Goal: Task Accomplishment & Management: Complete application form

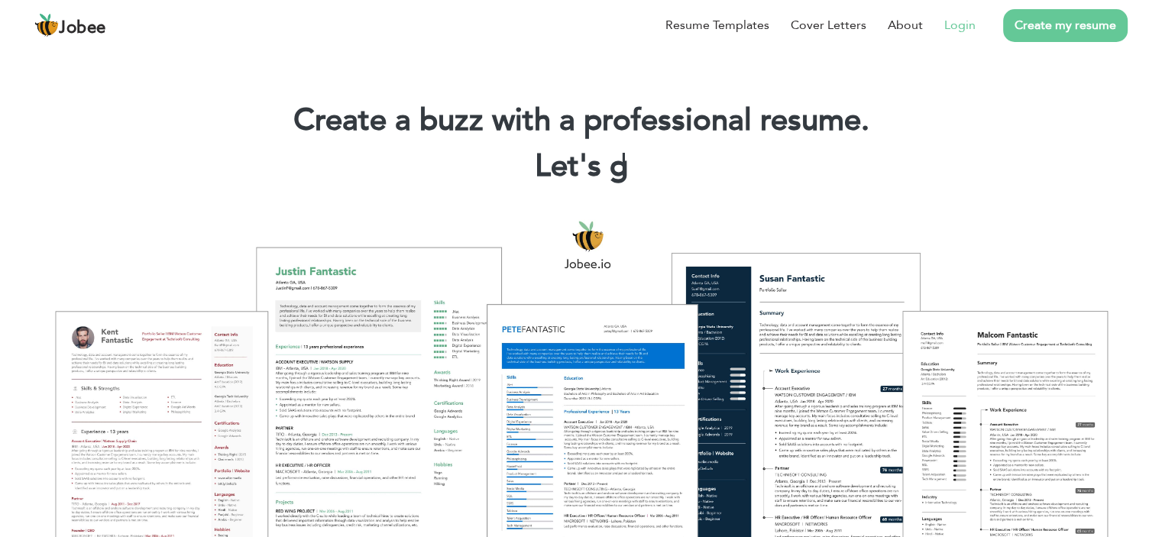
click at [962, 30] on link "Login" at bounding box center [959, 25] width 31 height 18
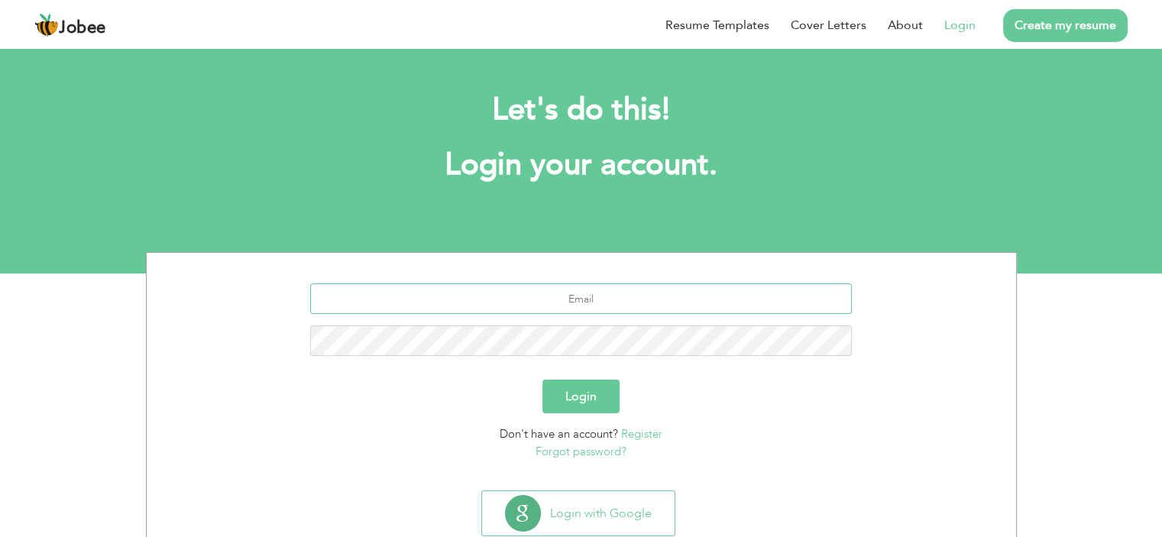
click at [655, 309] on input "text" at bounding box center [581, 298] width 542 height 31
type input "[EMAIL_ADDRESS][DOMAIN_NAME]"
click at [603, 393] on button "Login" at bounding box center [580, 397] width 77 height 34
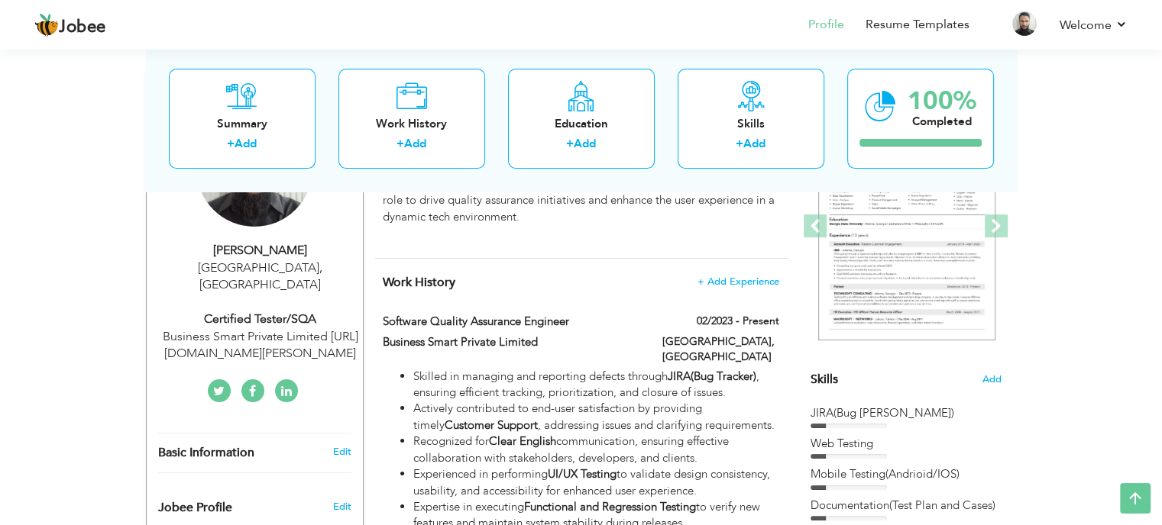
scroll to position [306, 0]
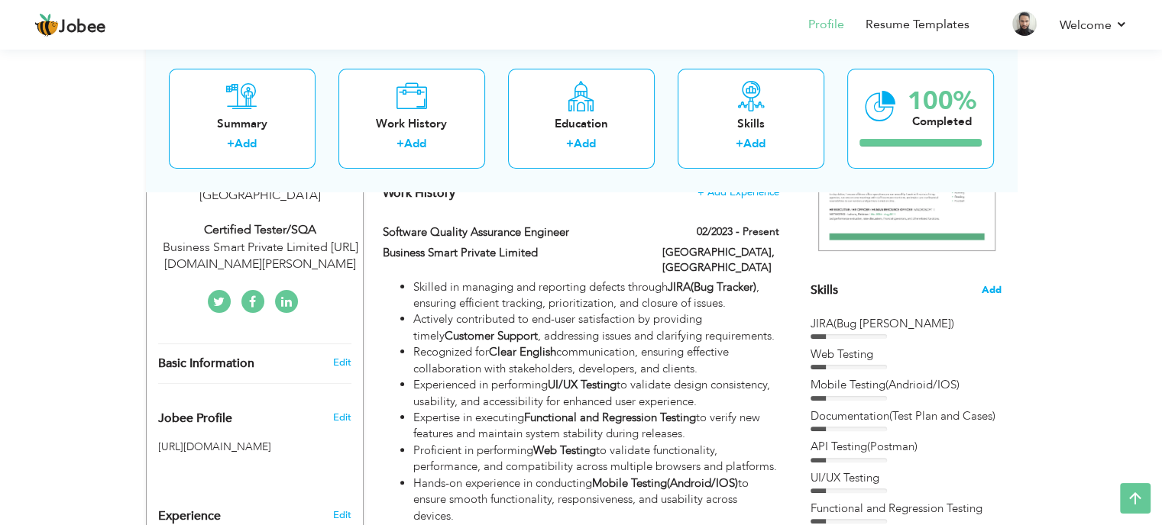
click at [993, 293] on span "Add" at bounding box center [991, 290] width 20 height 15
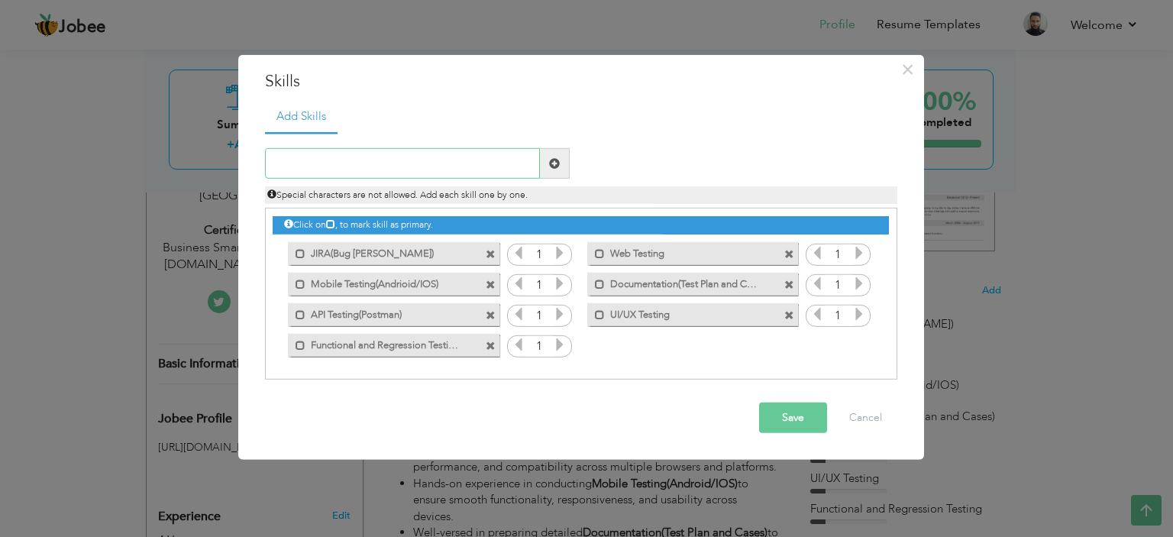
drag, startPoint x: 330, startPoint y: 161, endPoint x: 325, endPoint y: 176, distance: 16.2
click at [330, 163] on input "text" at bounding box center [402, 163] width 275 height 31
click at [369, 168] on input "Playwright(Autom)" at bounding box center [402, 163] width 275 height 31
type input "Playwright Automation"
click at [556, 161] on span at bounding box center [554, 163] width 11 height 11
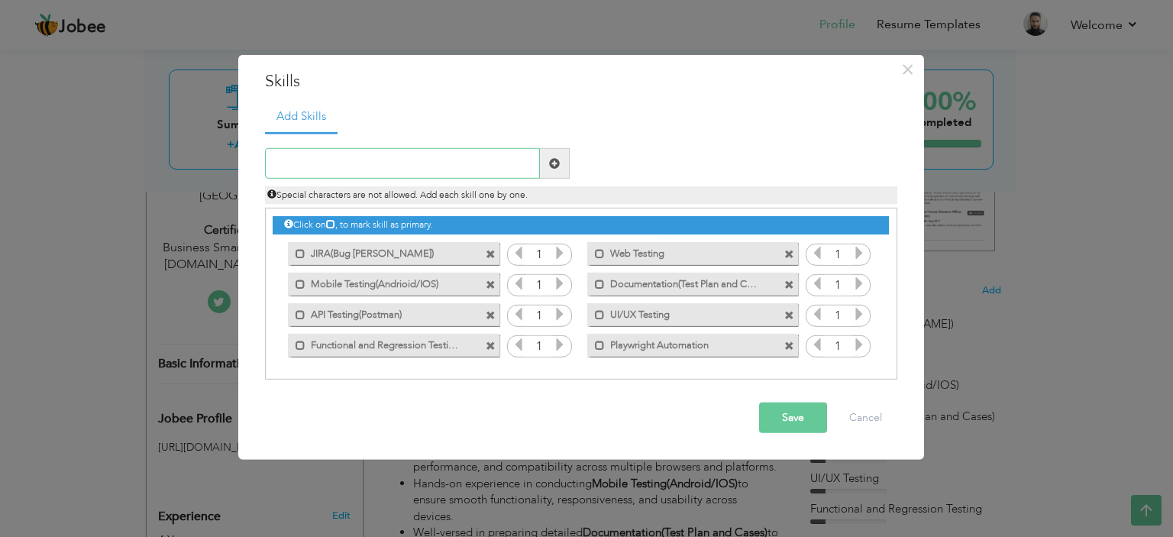
click at [442, 159] on input "text" at bounding box center [402, 163] width 275 height 31
type input "c"
type input "CI/CD"
click at [563, 158] on span at bounding box center [555, 163] width 30 height 31
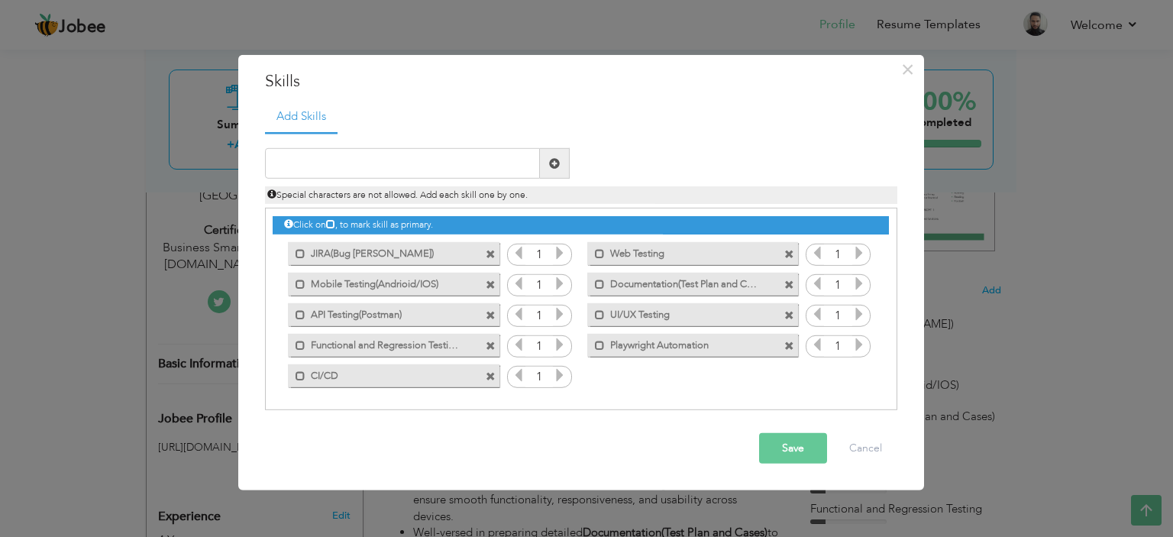
click at [786, 448] on button "Save" at bounding box center [793, 448] width 68 height 31
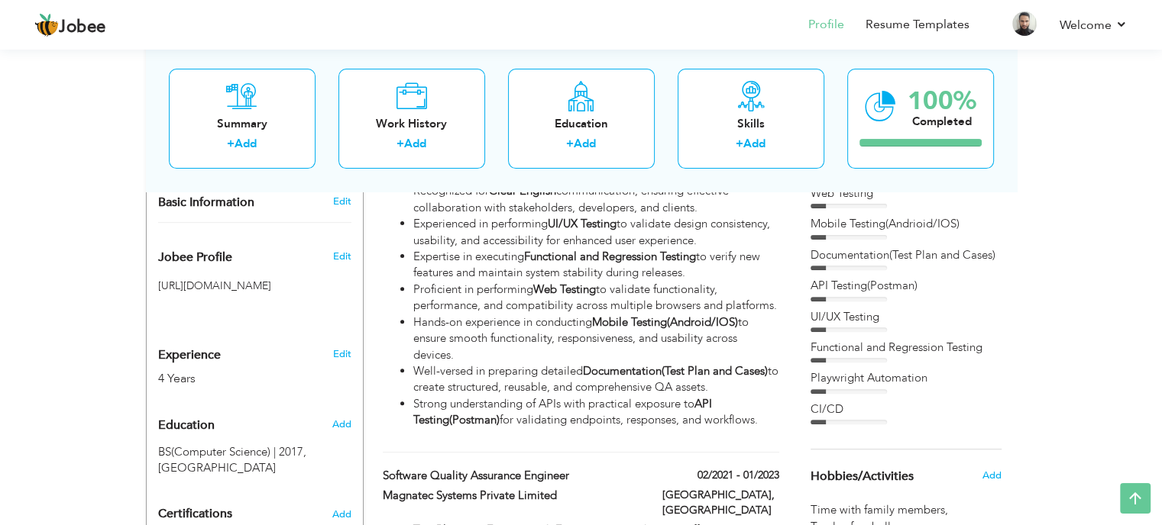
scroll to position [382, 0]
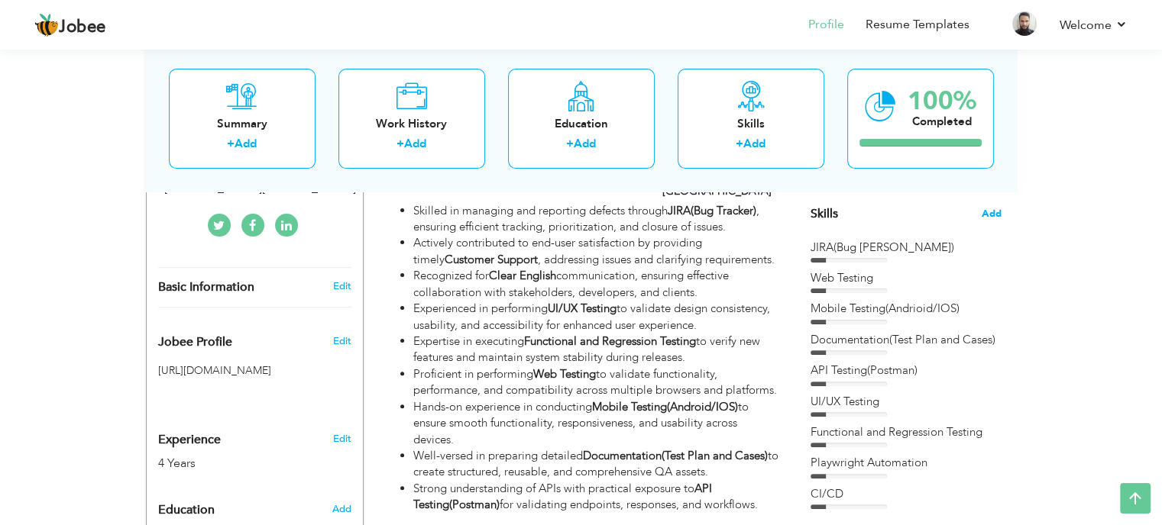
click at [993, 207] on span "Add" at bounding box center [991, 214] width 20 height 15
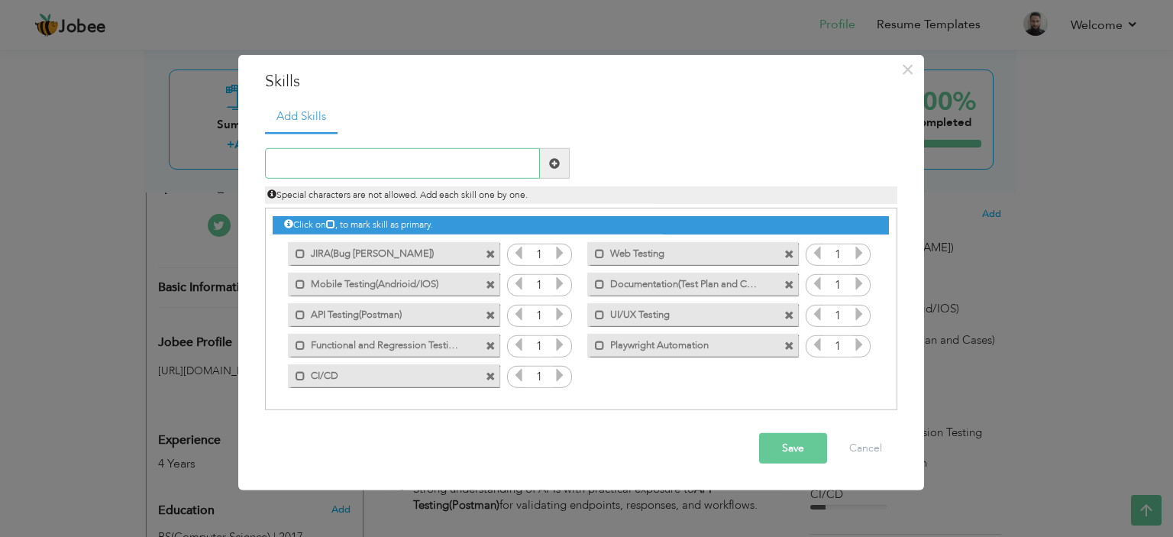
click at [393, 173] on input "text" at bounding box center [402, 163] width 275 height 31
type input "P"
click at [405, 166] on input "Performance Testing" at bounding box center [402, 163] width 275 height 31
type input "Performance Testing(Jmeter)"
click at [386, 162] on input "Performance Testing(Jmeter)" at bounding box center [402, 163] width 275 height 31
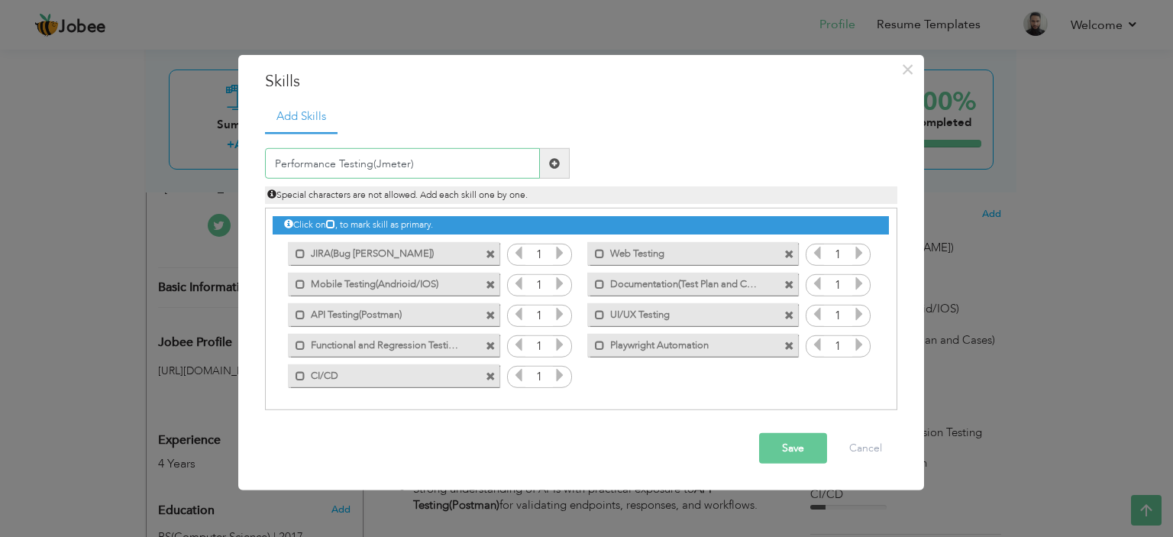
drag, startPoint x: 425, startPoint y: 164, endPoint x: 159, endPoint y: 164, distance: 265.8
click at [159, 164] on div "× Skills Add Skills Performance Testing(Jmeter) Duplicate entry" at bounding box center [586, 268] width 1173 height 537
type input "J"
type input "P"
type input "J"
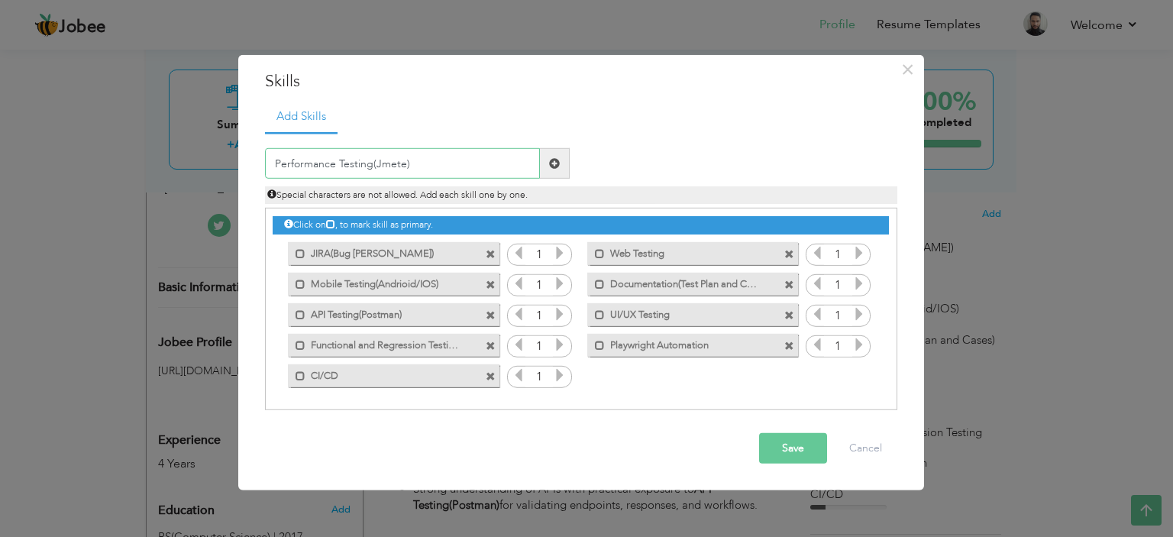
type input "Performance Testing(Jmeter)"
drag, startPoint x: 447, startPoint y: 165, endPoint x: 37, endPoint y: 152, distance: 410.3
click at [37, 152] on div "× Skills Add Skills Performance Testing(Jmeter) Duplicate entry" at bounding box center [586, 268] width 1173 height 537
type input "J"
type input "Performance Testing(Jmeter)"
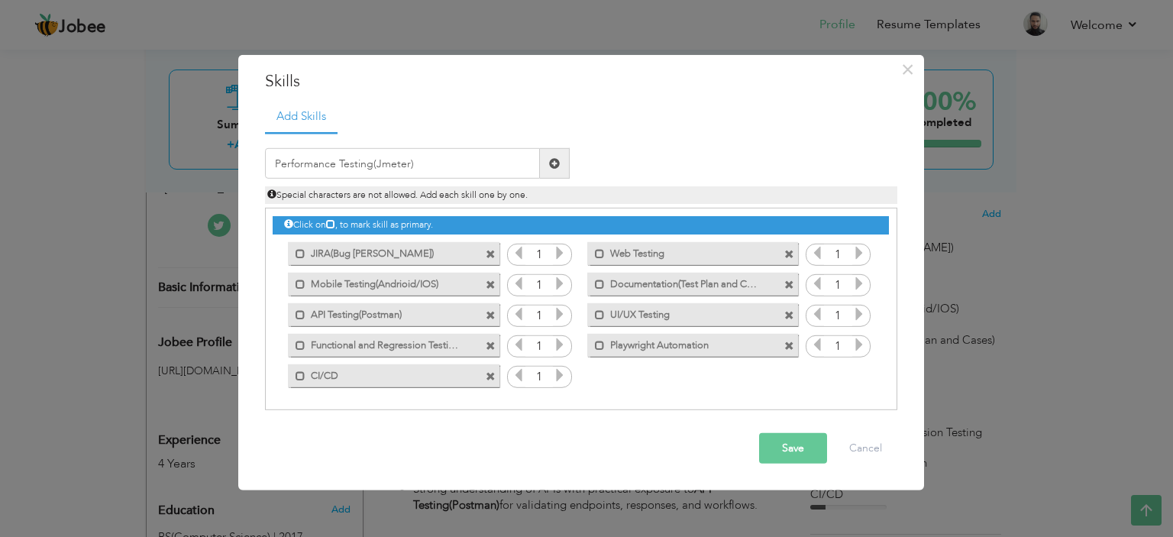
click at [550, 164] on span at bounding box center [554, 163] width 11 height 11
click at [773, 448] on button "Save" at bounding box center [793, 448] width 68 height 31
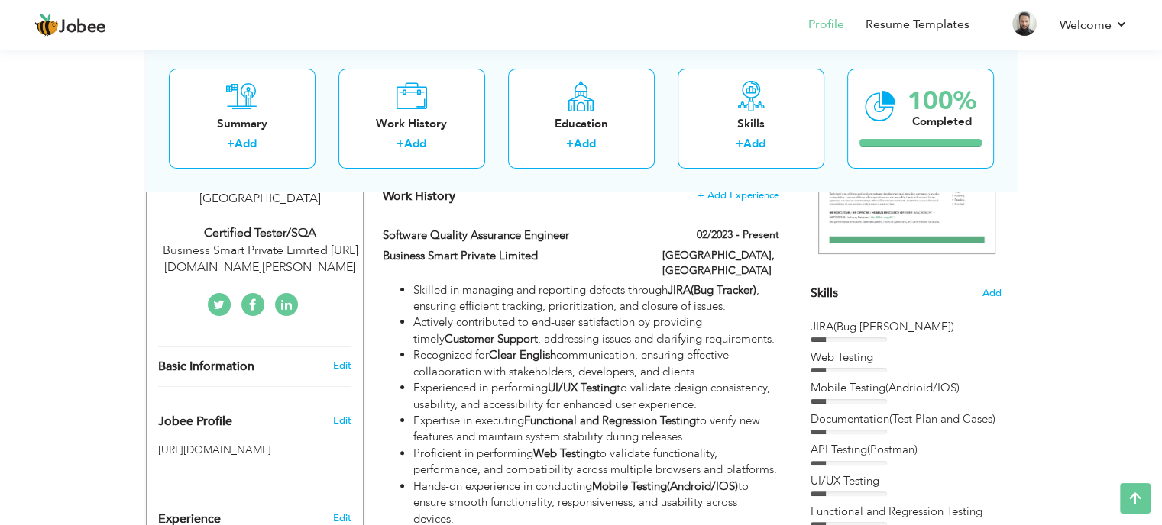
scroll to position [229, 0]
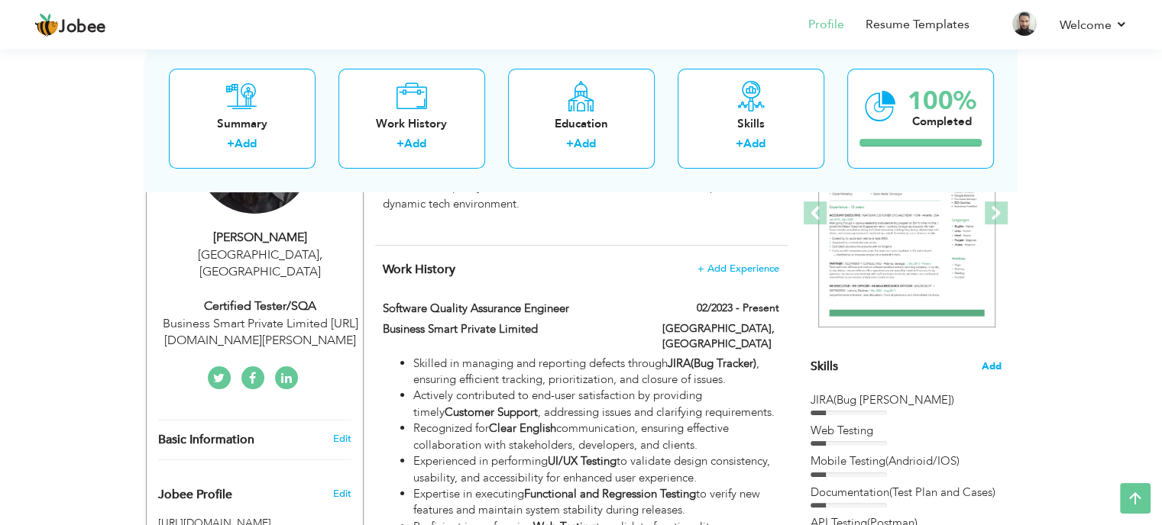
click at [994, 370] on span "Add" at bounding box center [991, 367] width 20 height 15
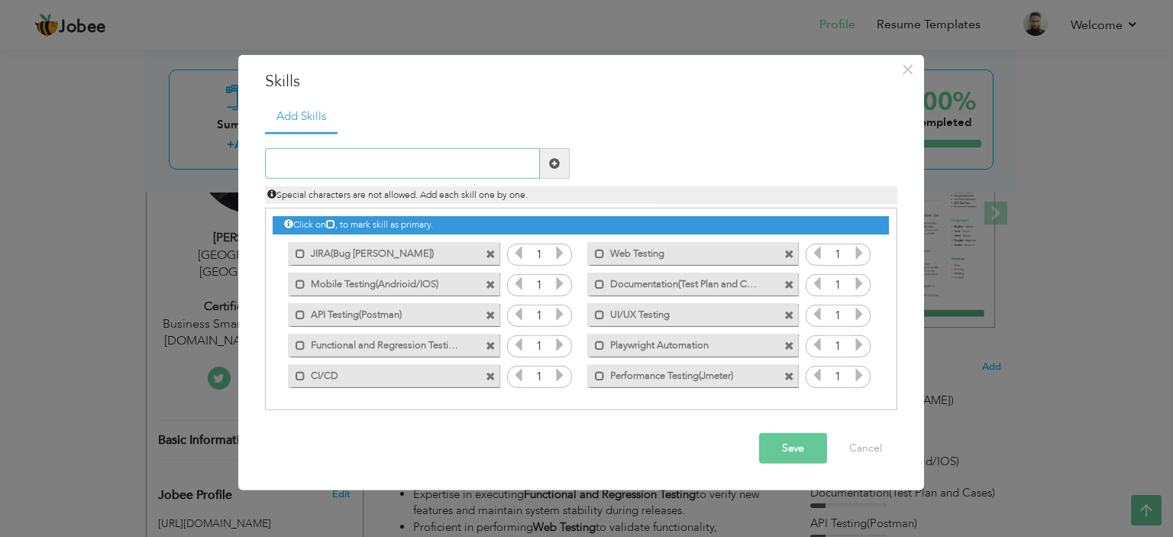
click at [380, 160] on input "text" at bounding box center [402, 163] width 275 height 31
type input "SQL(SQL Server)"
click at [551, 167] on span at bounding box center [554, 163] width 11 height 11
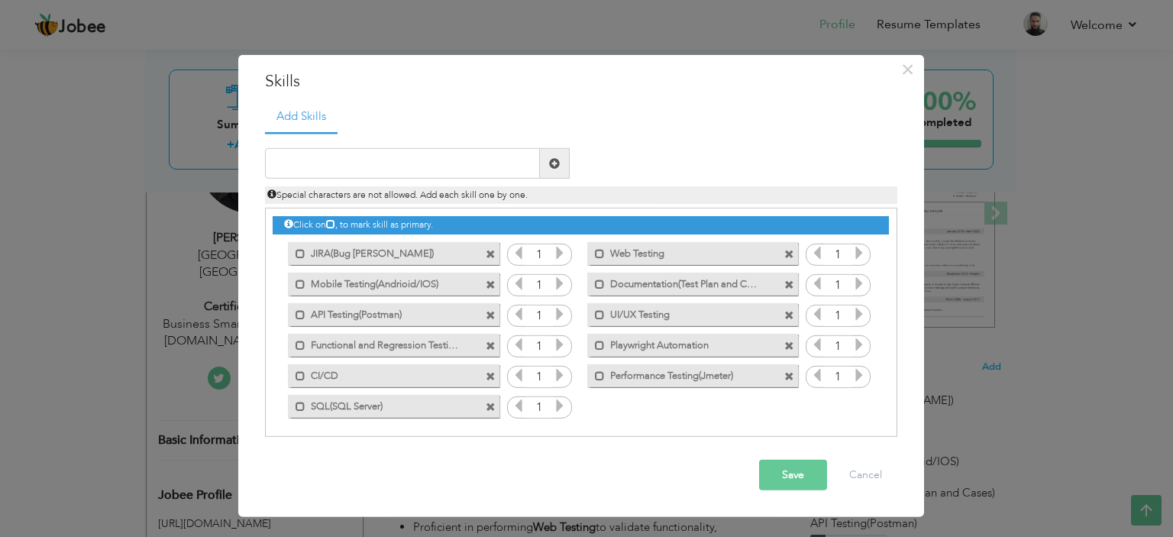
click at [798, 483] on button "Save" at bounding box center [793, 475] width 68 height 31
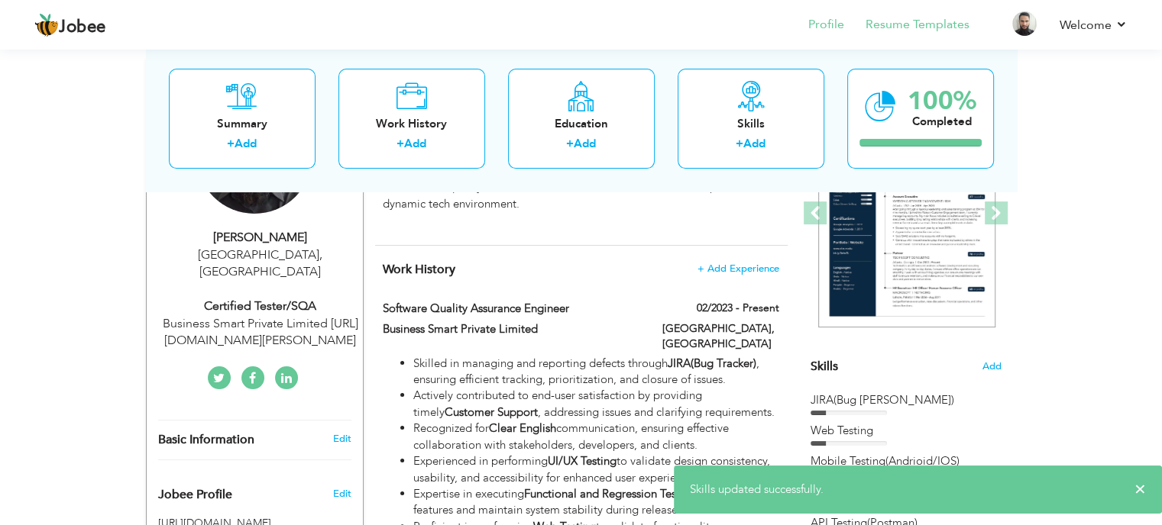
click at [907, 42] on li "Resume Templates" at bounding box center [906, 25] width 125 height 41
click at [901, 30] on link "Resume Templates" at bounding box center [917, 25] width 104 height 18
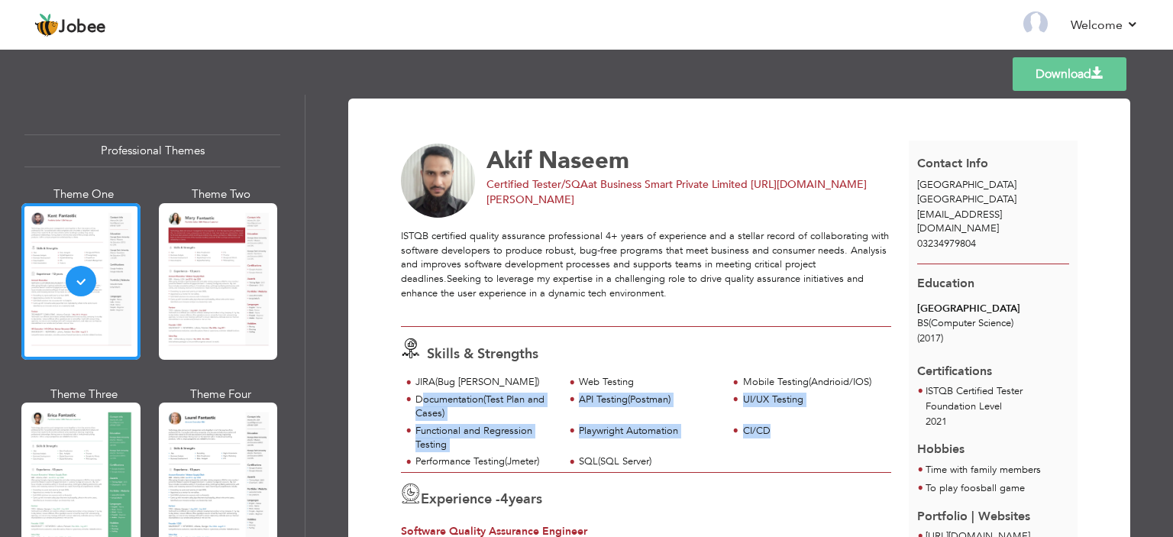
drag, startPoint x: 790, startPoint y: 454, endPoint x: 418, endPoint y: 399, distance: 376.0
click at [418, 401] on div "JIRA(Bug Tacker) Web Testing Mobile Testing(Andrioid/IOS)" at bounding box center [646, 423] width 490 height 96
drag, startPoint x: 564, startPoint y: 438, endPoint x: 541, endPoint y: 428, distance: 25.4
click at [565, 438] on div "Playwright Automation" at bounding box center [645, 432] width 163 height 17
click at [440, 393] on div "Documentation(Test Plan and Cases)" at bounding box center [485, 407] width 140 height 28
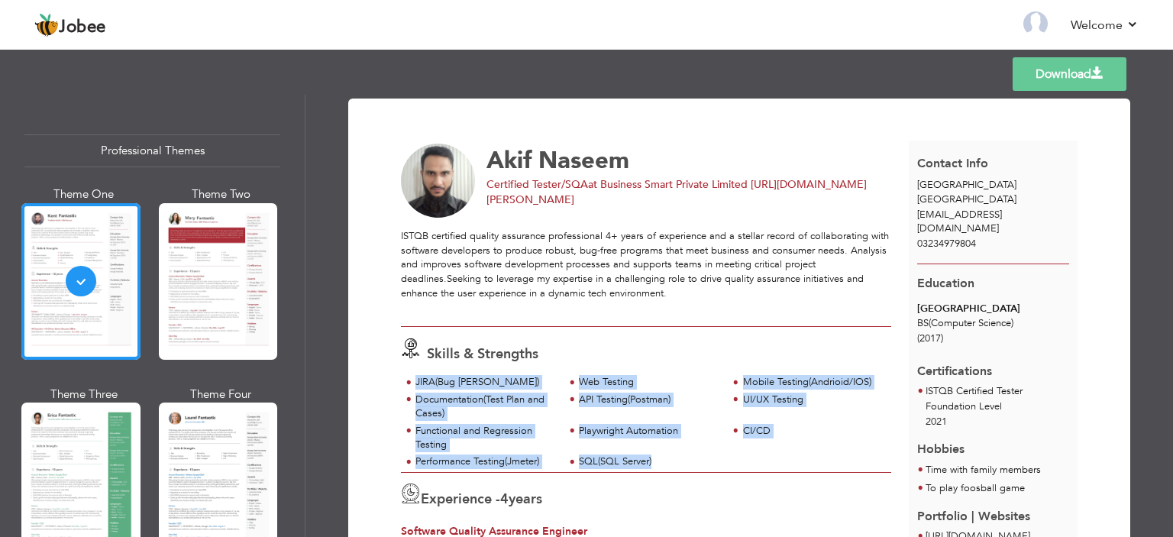
drag, startPoint x: 409, startPoint y: 381, endPoint x: 651, endPoint y: 466, distance: 256.5
click at [651, 466] on div "JIRA(Bug Tacker) Web Testing Mobile Testing(Andrioid/IOS)" at bounding box center [646, 423] width 490 height 96
copy div "JIRA(Bug Tacker) Web Testing Mobile Testing(Andrioid/IOS) Documentation(Test Pl…"
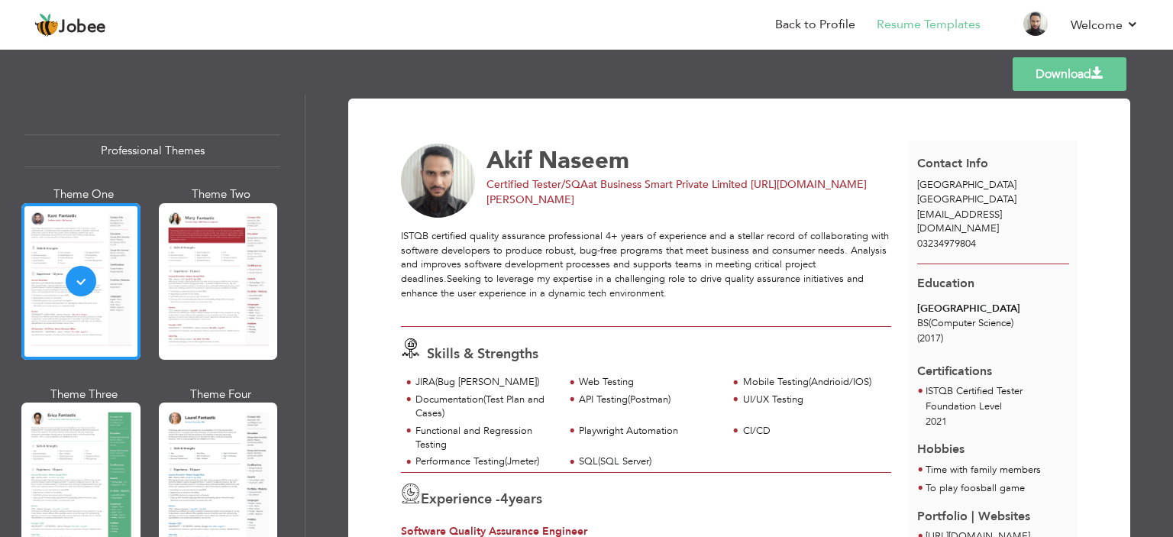
click at [852, 54] on div "Templates Download" at bounding box center [586, 74] width 1173 height 49
click at [823, 10] on li "Back to Profile" at bounding box center [805, 25] width 102 height 41
click at [816, 22] on link "Back to Profile" at bounding box center [815, 25] width 80 height 18
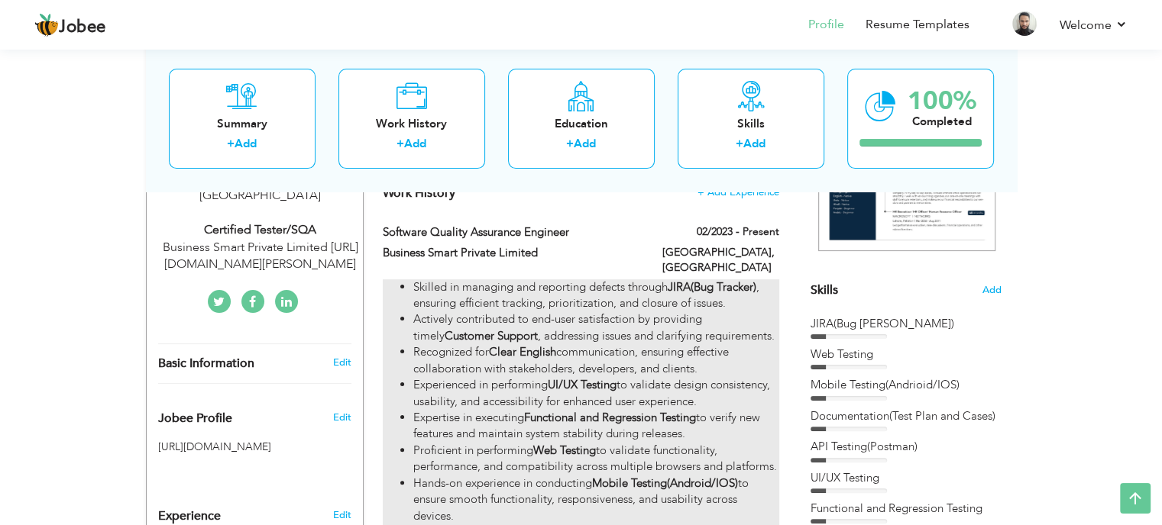
click at [591, 347] on li "Recognized for Clear English communication, ensuring effective collaboration wi…" at bounding box center [595, 360] width 365 height 33
type input "Software Quality Assurance Engineer"
type input "Business Smart Private Limited"
type input "02/2023"
type input "[GEOGRAPHIC_DATA]"
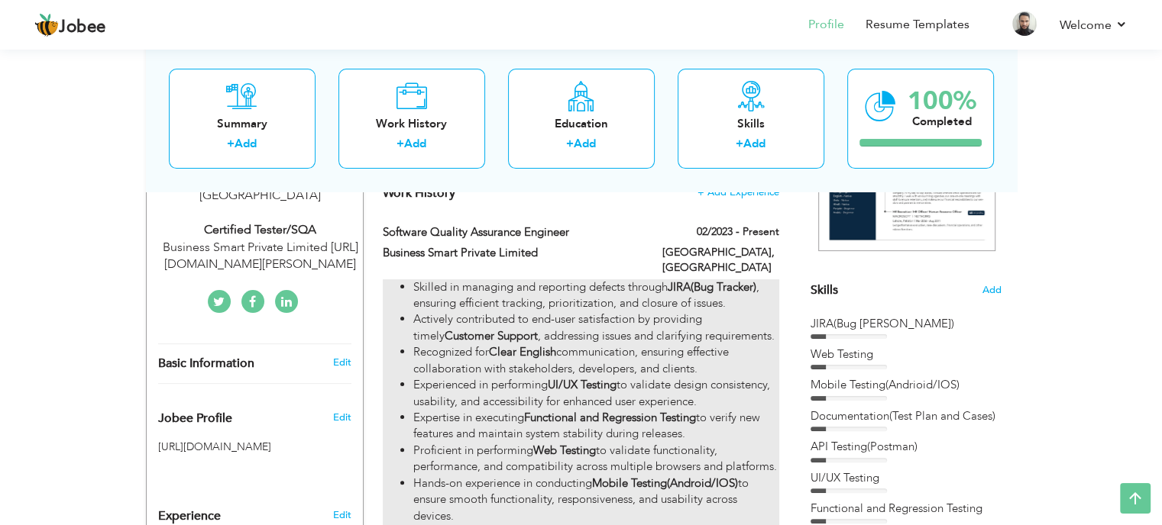
type input "[GEOGRAPHIC_DATA]"
checkbox input "true"
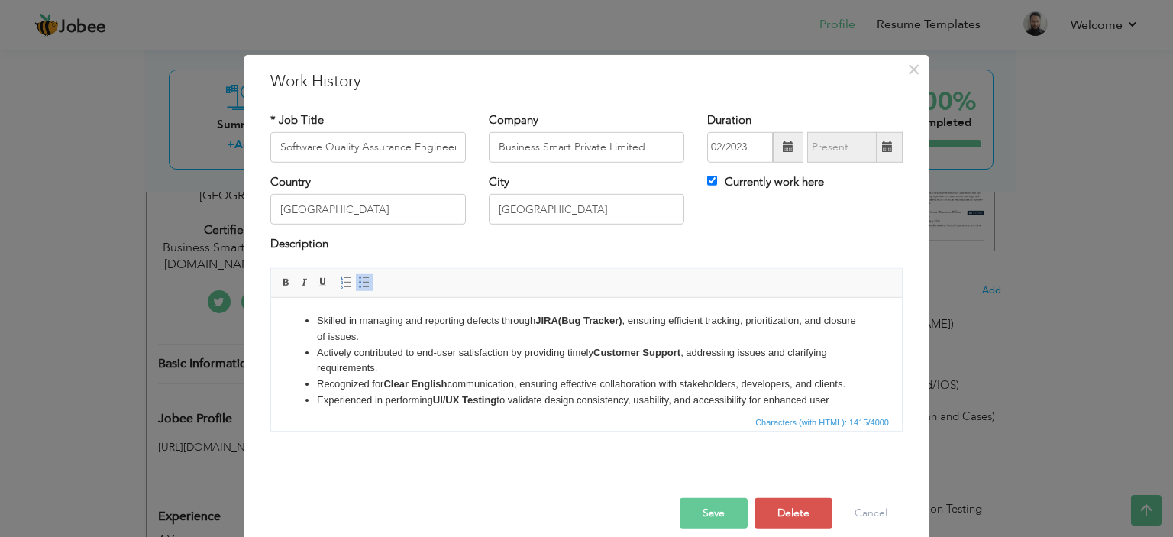
click at [559, 392] on li "Recognized for Clear English communication, ensuring effective collaboration wi…" at bounding box center [586, 384] width 539 height 16
click at [470, 367] on li "Actively contributed to end-user satisfaction by providing timely Customer Supp…" at bounding box center [586, 360] width 539 height 32
click at [483, 361] on li "Actively contributed to end-user satisfaction by providing timely Customer Supp…" at bounding box center [586, 360] width 539 height 32
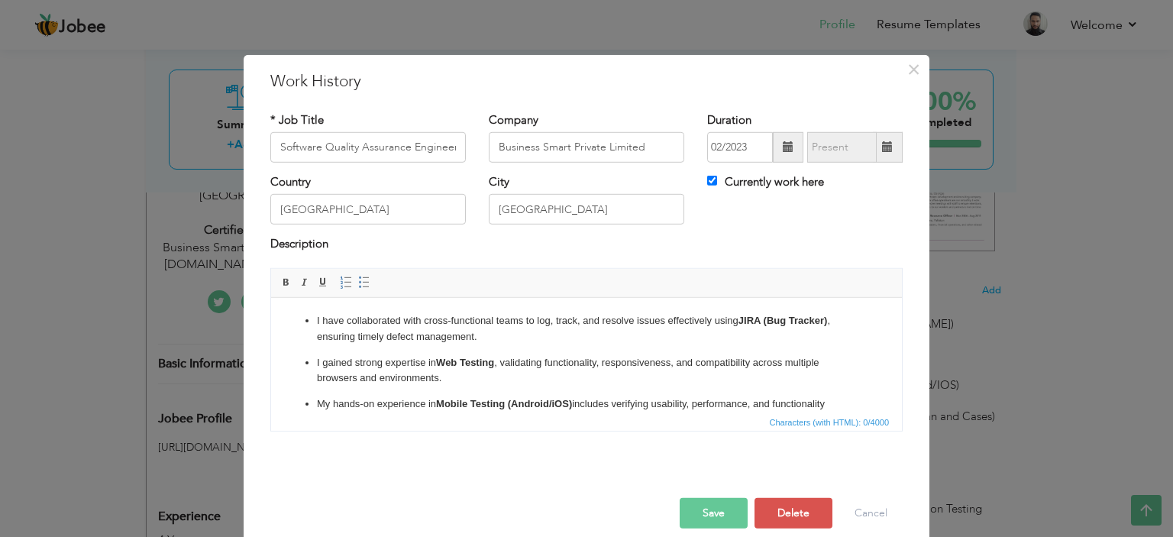
scroll to position [347, 0]
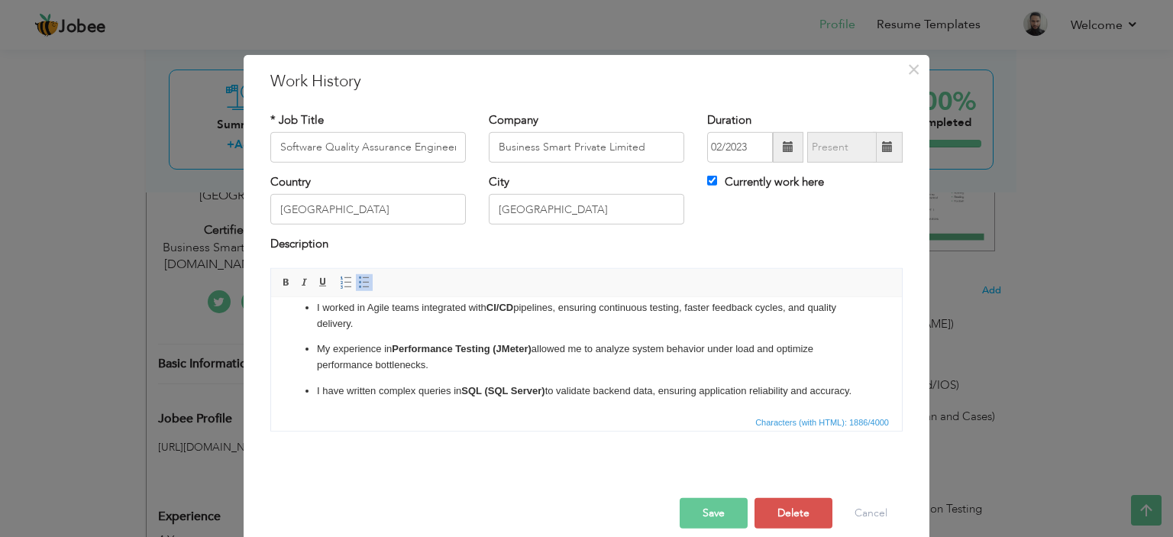
click at [359, 325] on p "I worked in Agile teams integrated with CI/CD pipelines, ensuring continuous te…" at bounding box center [586, 315] width 539 height 32
click at [351, 270] on span "Editor toolbars Basic Styles Bold Italic Underline Paragraph Insert/Remove Numb…" at bounding box center [586, 283] width 631 height 29
click at [359, 286] on span at bounding box center [364, 282] width 12 height 12
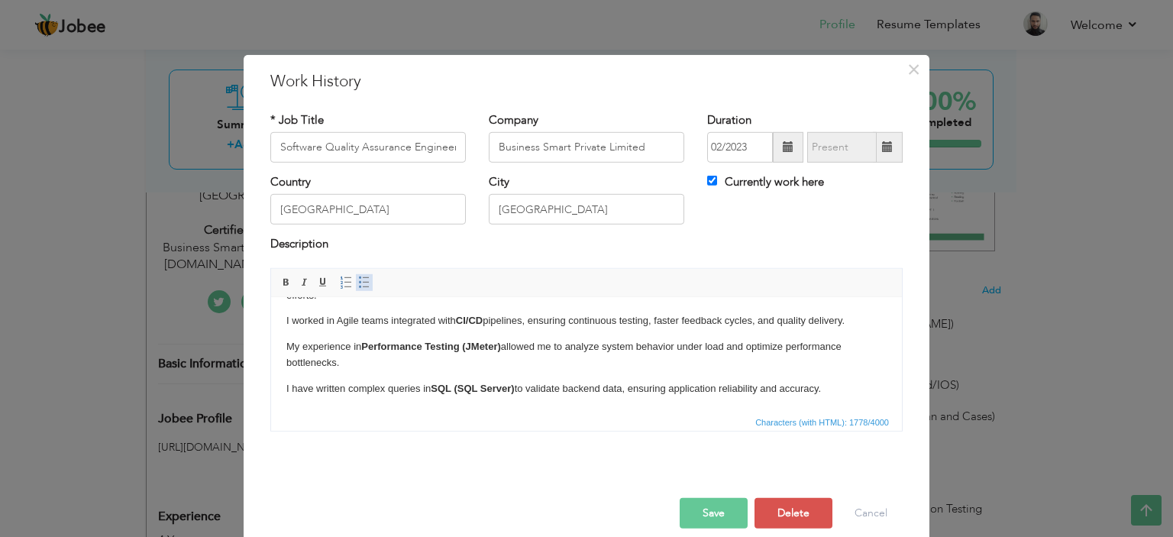
click at [359, 286] on span at bounding box center [364, 282] width 12 height 12
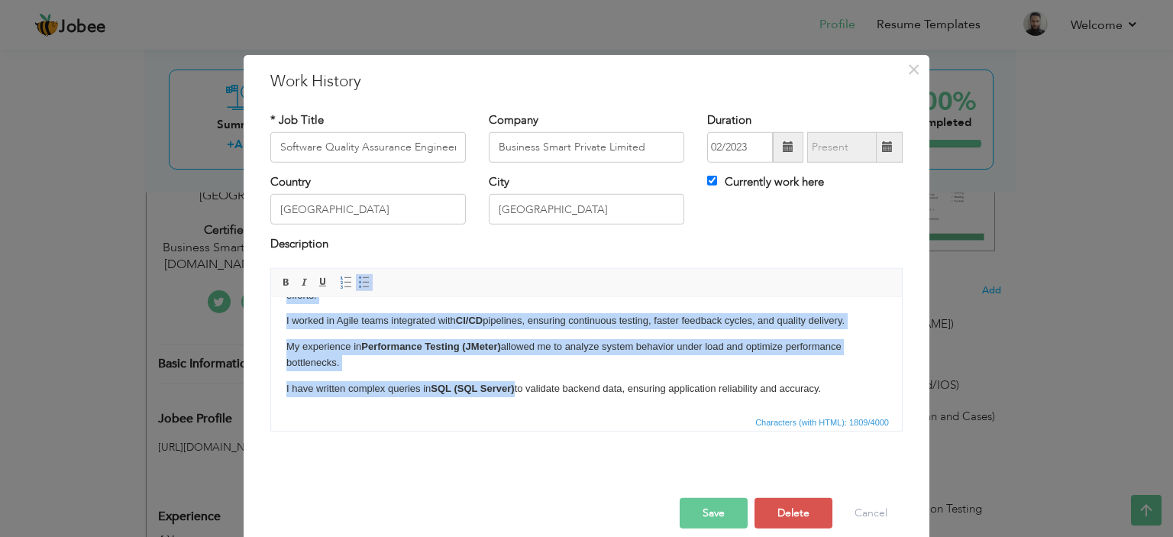
scroll to position [265, 0]
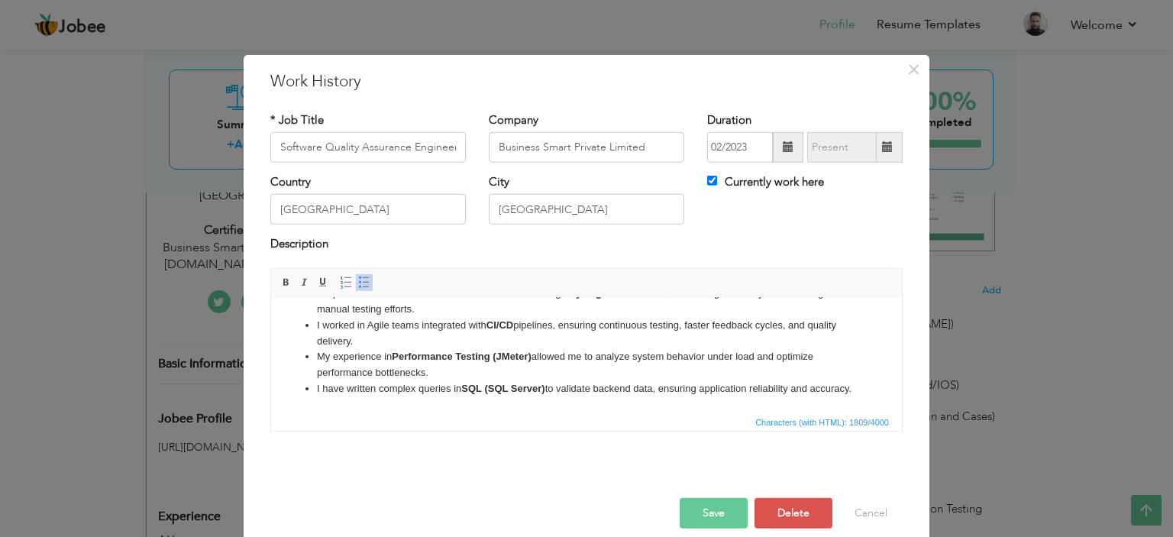
click at [707, 518] on button "Save" at bounding box center [714, 513] width 68 height 31
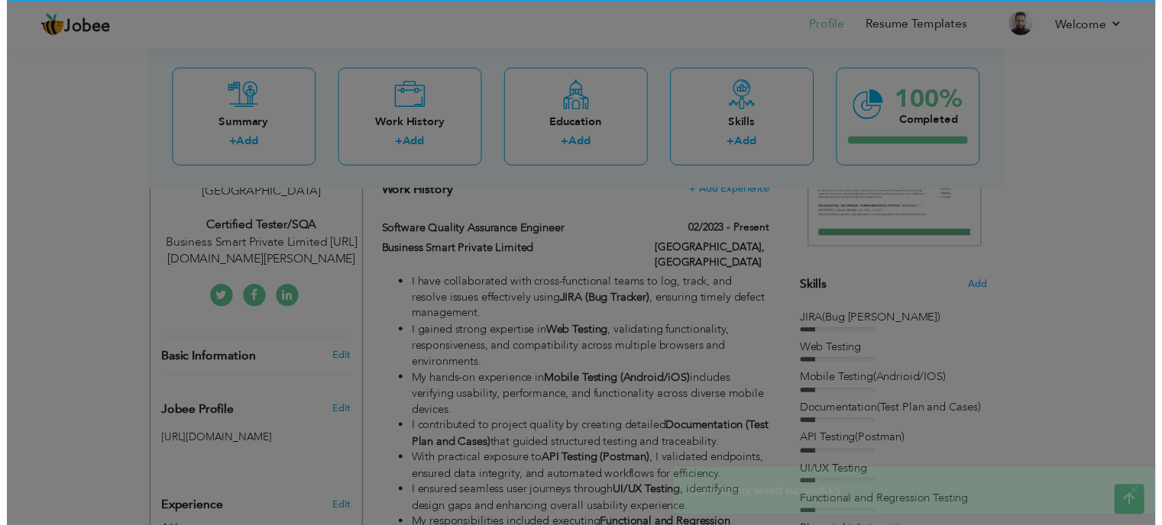
scroll to position [0, 0]
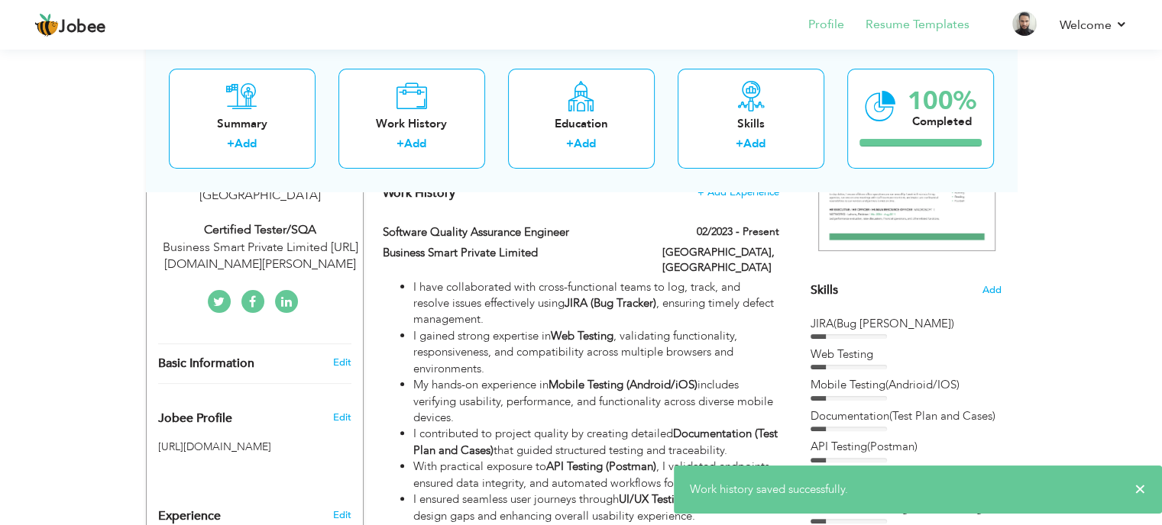
click at [920, 11] on li "Resume Templates" at bounding box center [906, 25] width 125 height 41
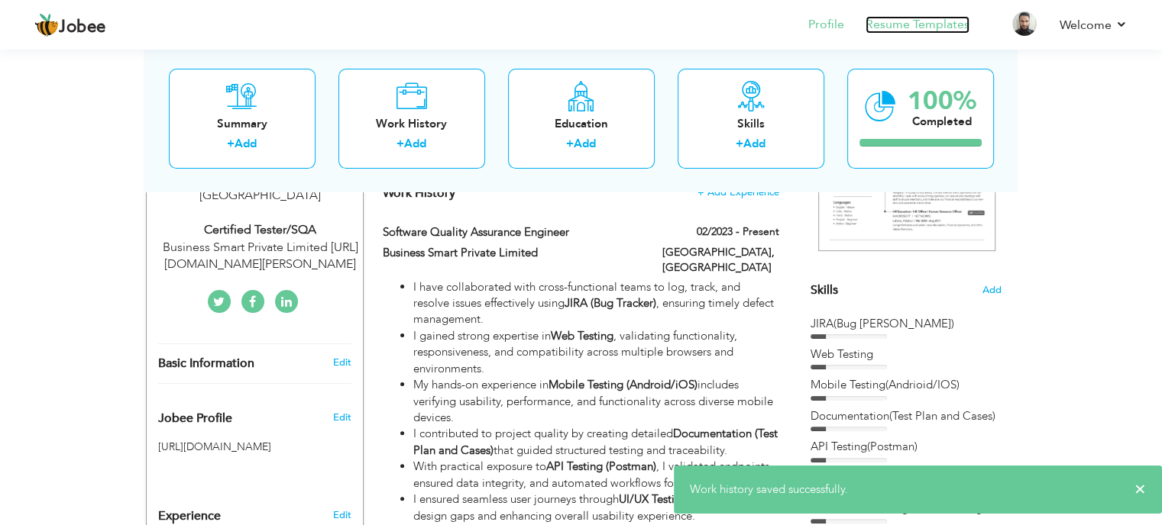
click at [889, 21] on link "Resume Templates" at bounding box center [917, 25] width 104 height 18
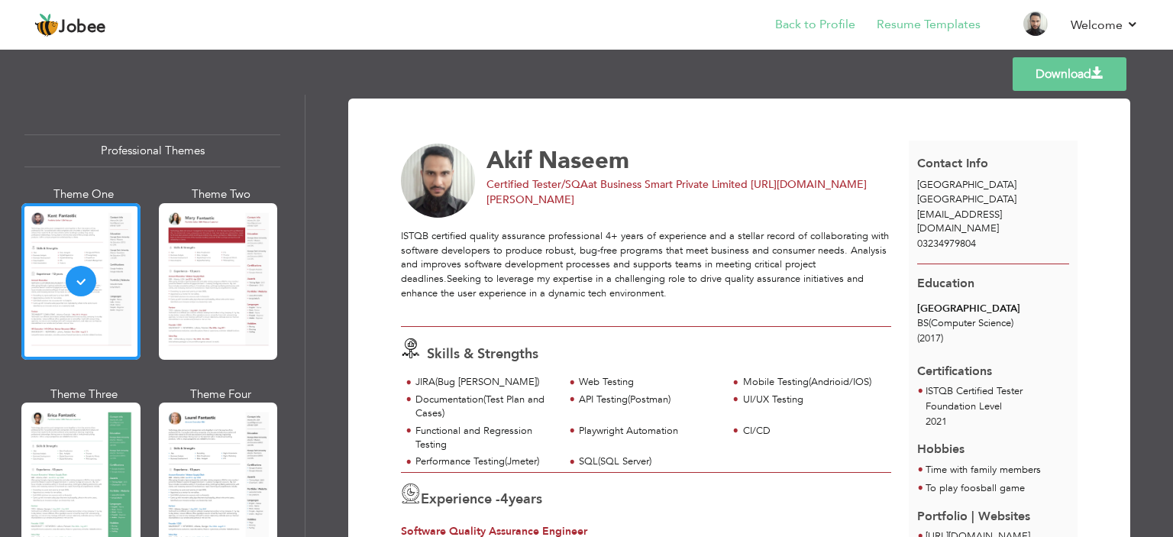
click at [830, 36] on li "Back to Profile" at bounding box center [805, 25] width 102 height 41
click at [802, 24] on link "Back to Profile" at bounding box center [815, 25] width 80 height 18
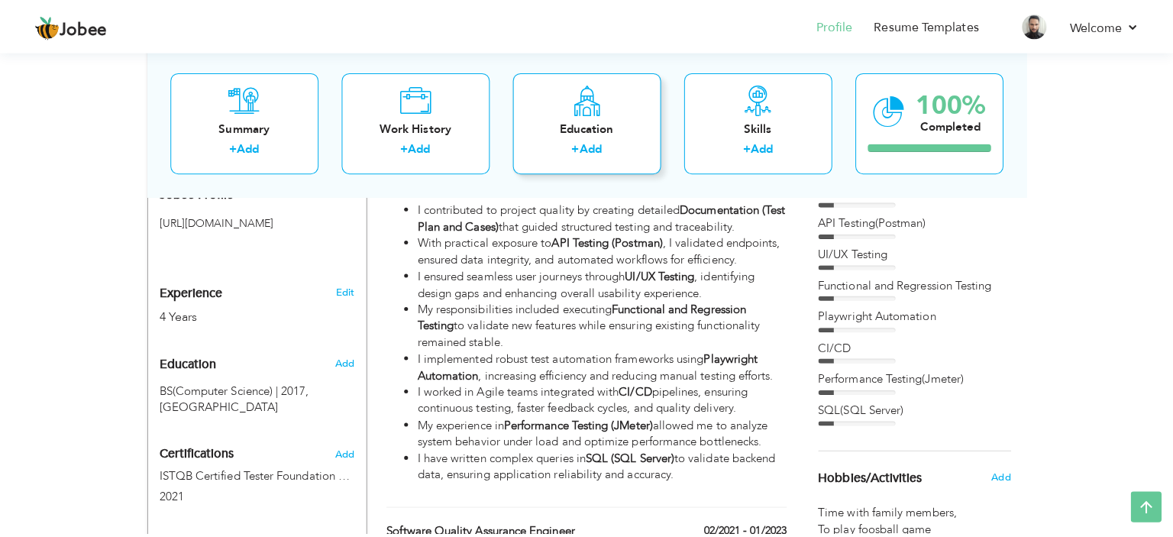
scroll to position [306, 0]
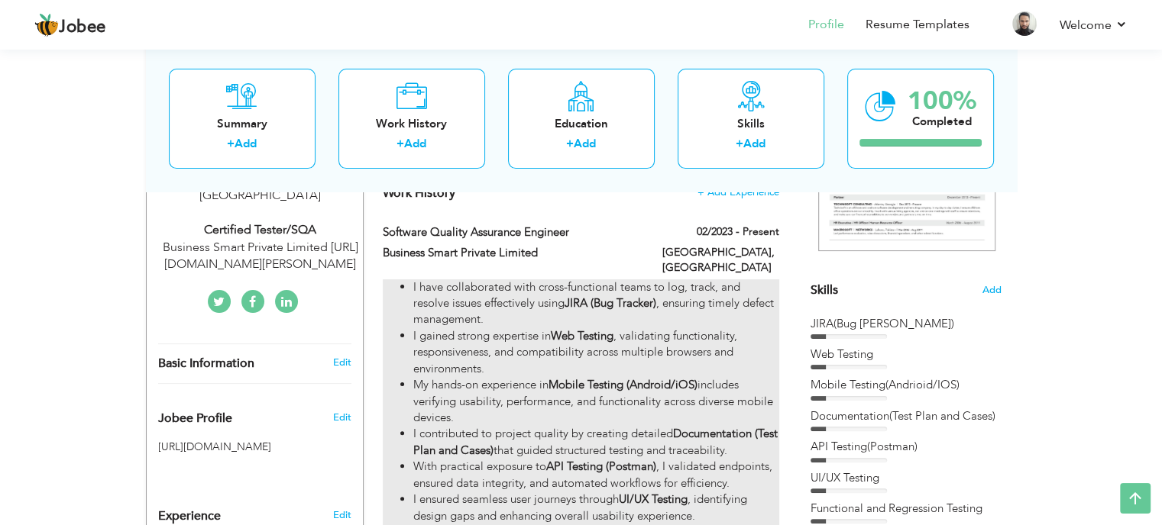
click at [574, 351] on li "I gained strong expertise in Web Testing , validating functionality, responsive…" at bounding box center [595, 352] width 365 height 49
type input "Software Quality Assurance Engineer"
type input "Business Smart Private Limited"
type input "02/2023"
type input "[GEOGRAPHIC_DATA]"
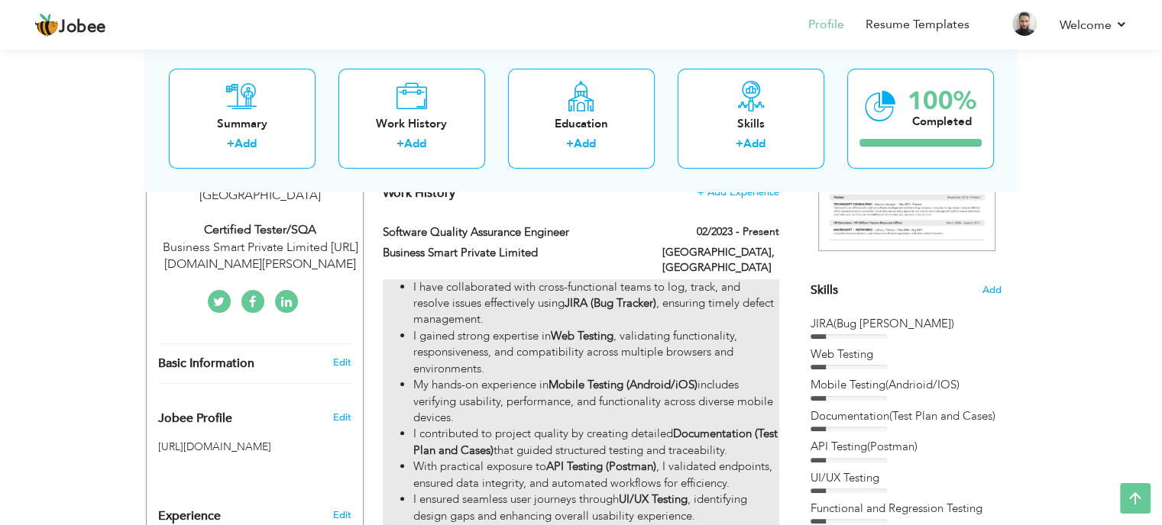
type input "[GEOGRAPHIC_DATA]"
checkbox input "true"
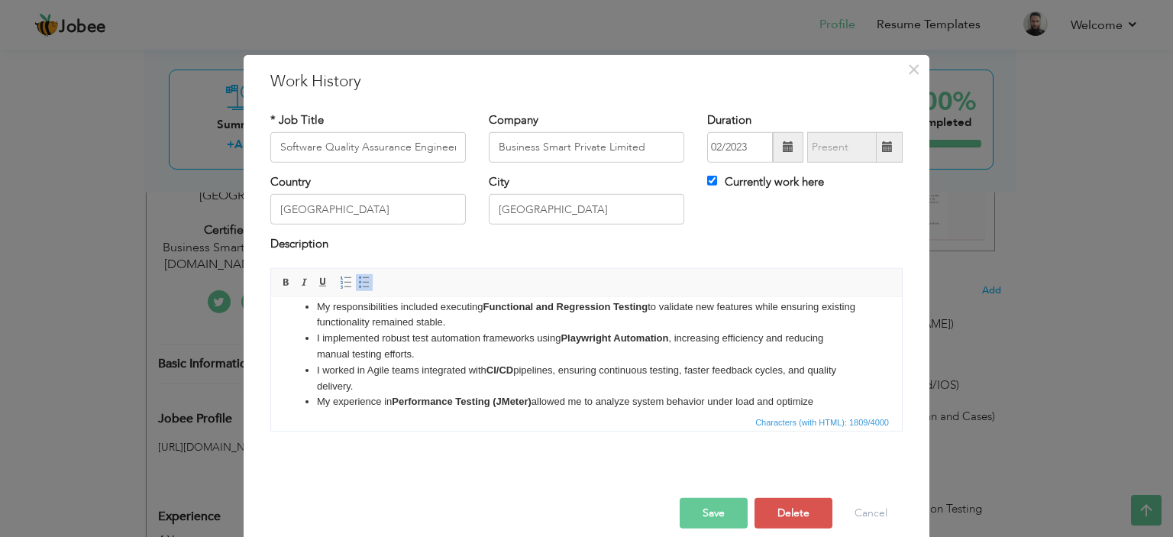
scroll to position [202, 0]
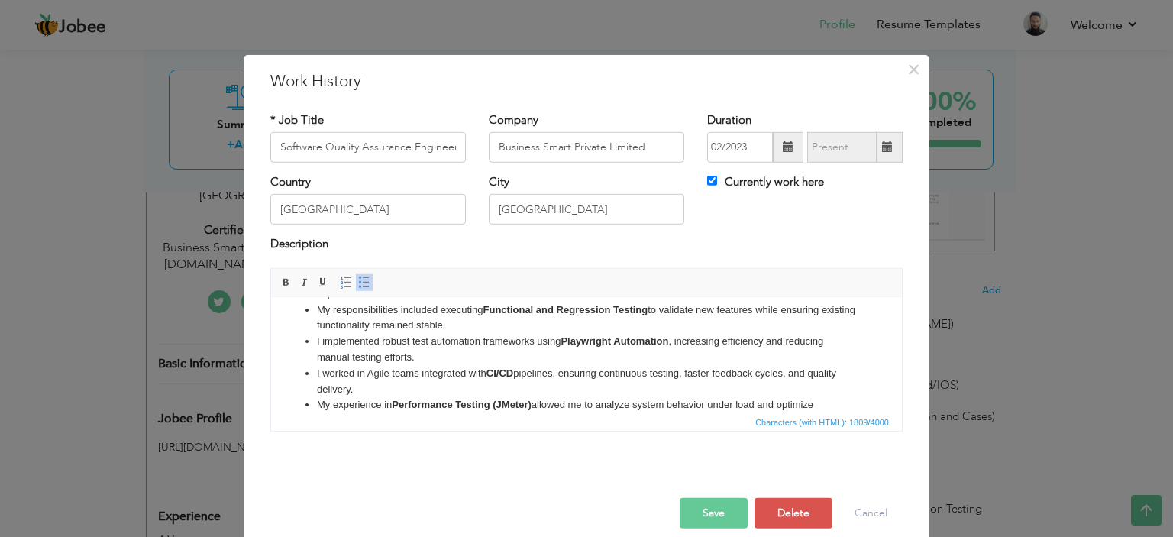
drag, startPoint x: 403, startPoint y: 403, endPoint x: 302, endPoint y: 344, distance: 117.1
click at [302, 344] on html "I have collaborated with cross-functional teams to log, track, and resolve issu…" at bounding box center [586, 277] width 631 height 364
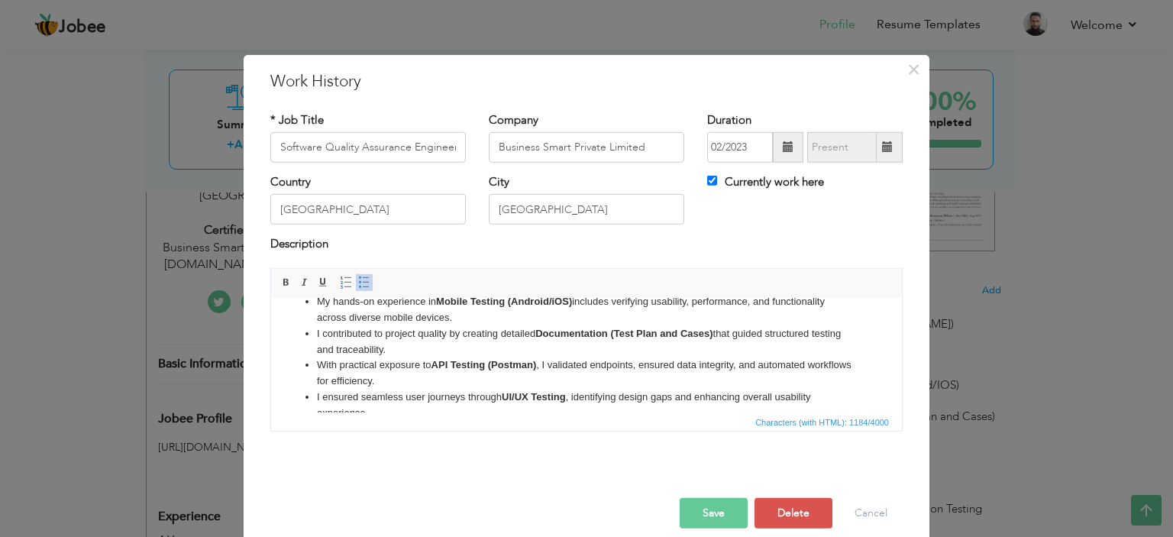
scroll to position [0, 0]
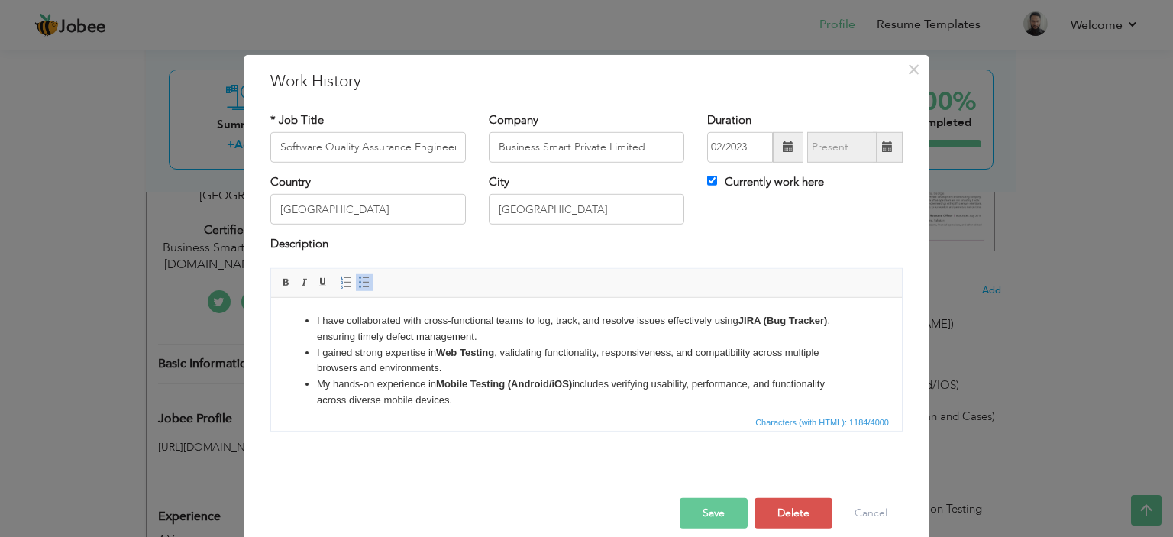
click at [313, 319] on ul "I have collaborated with cross-functional teams to log, track, and resolve issu…" at bounding box center [586, 423] width 600 height 222
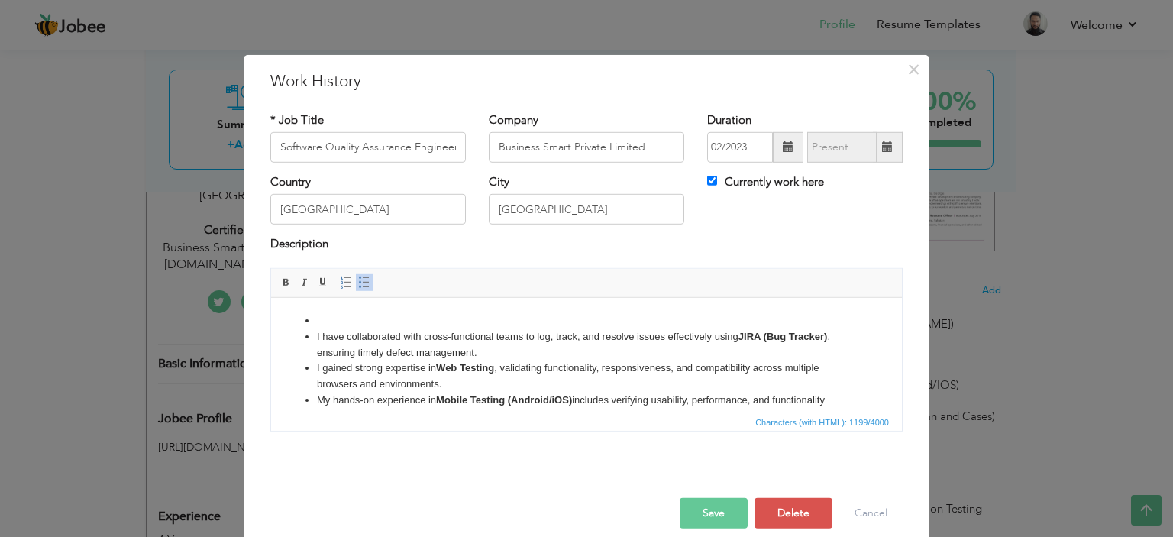
click at [335, 325] on li at bounding box center [586, 320] width 539 height 16
click at [331, 318] on li at bounding box center [586, 320] width 539 height 16
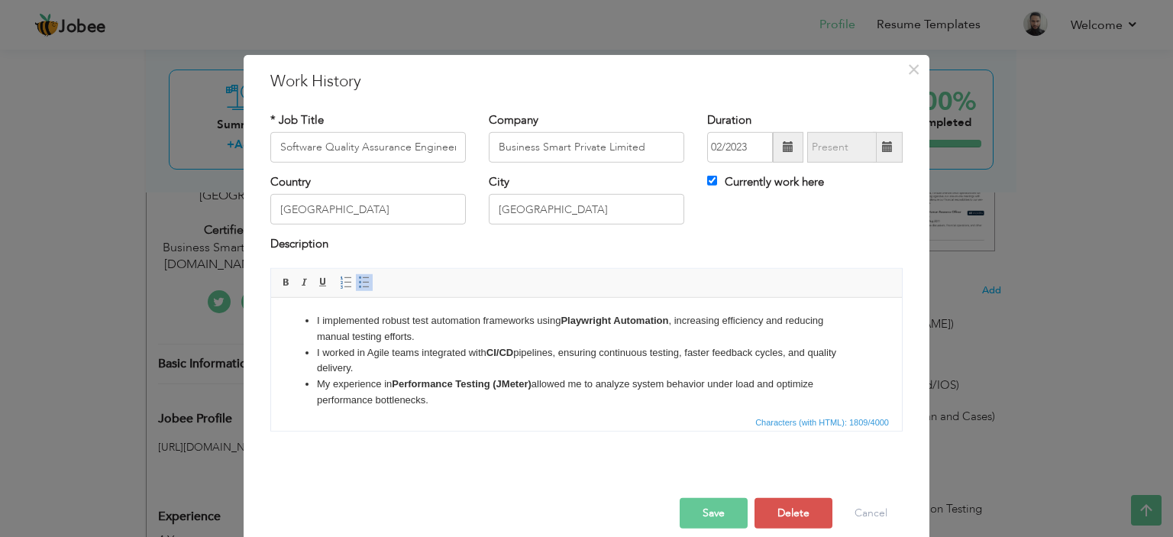
click at [368, 326] on li "I implemented robust test automation frameworks using Playwright Automation , i…" at bounding box center [586, 328] width 539 height 32
click at [364, 337] on li "I implemented robust test automation frameworks using Playwright Automation , i…" at bounding box center [586, 328] width 539 height 32
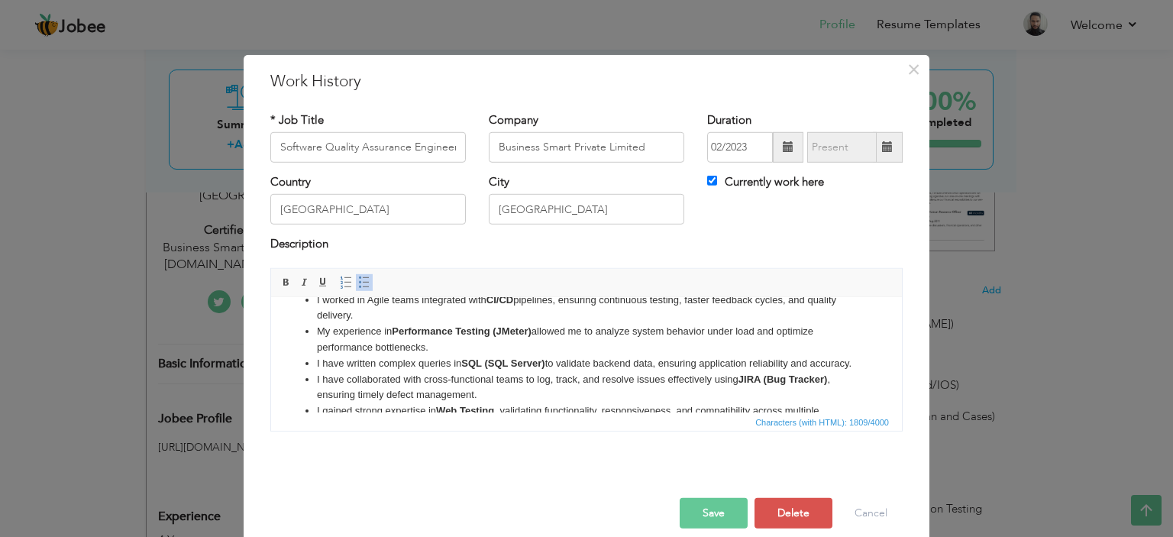
scroll to position [76, 0]
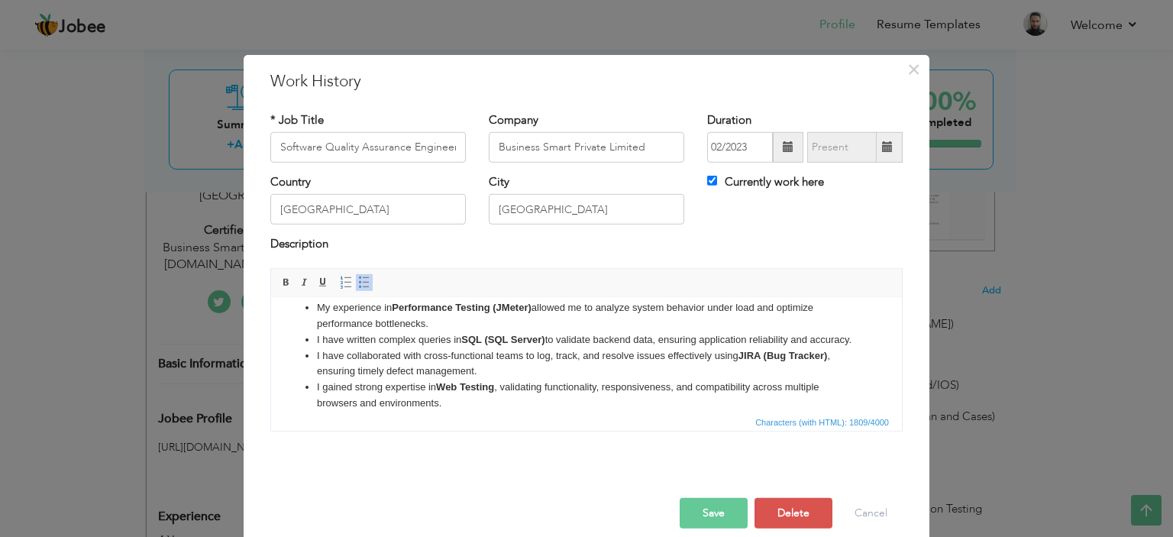
click at [697, 509] on button "Save" at bounding box center [714, 513] width 68 height 31
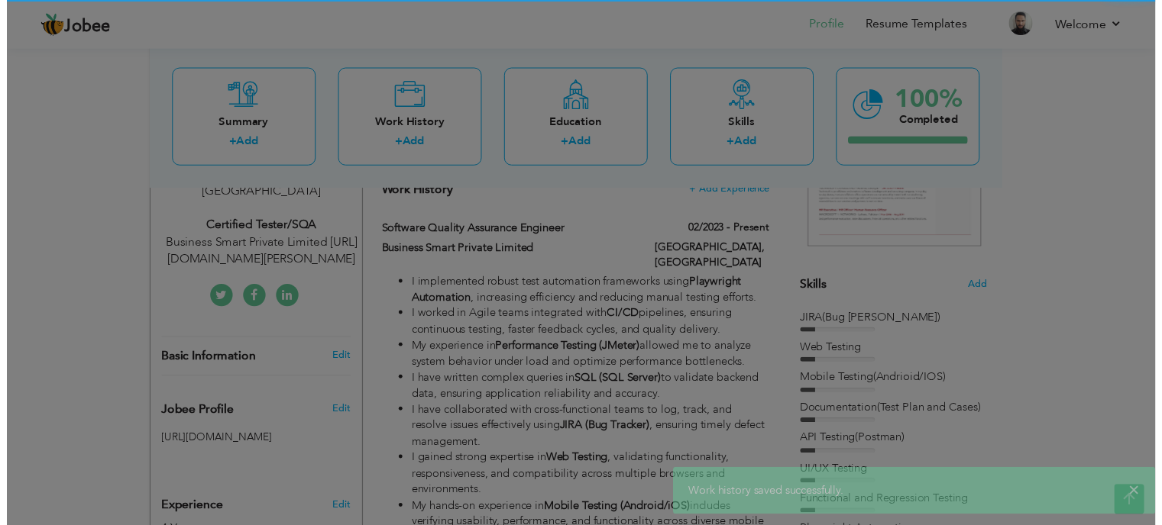
scroll to position [0, 0]
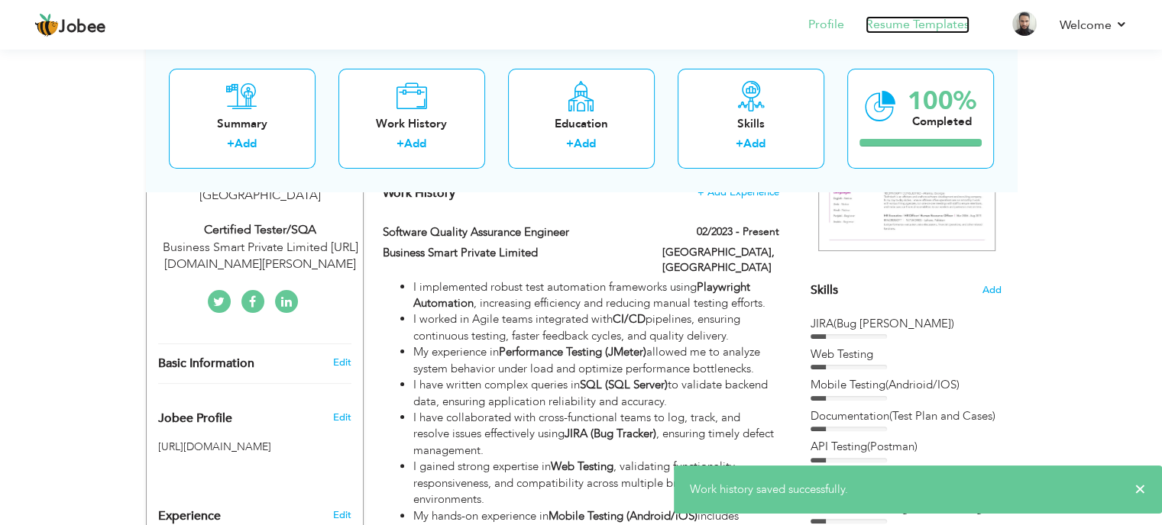
click at [910, 22] on link "Resume Templates" at bounding box center [917, 25] width 104 height 18
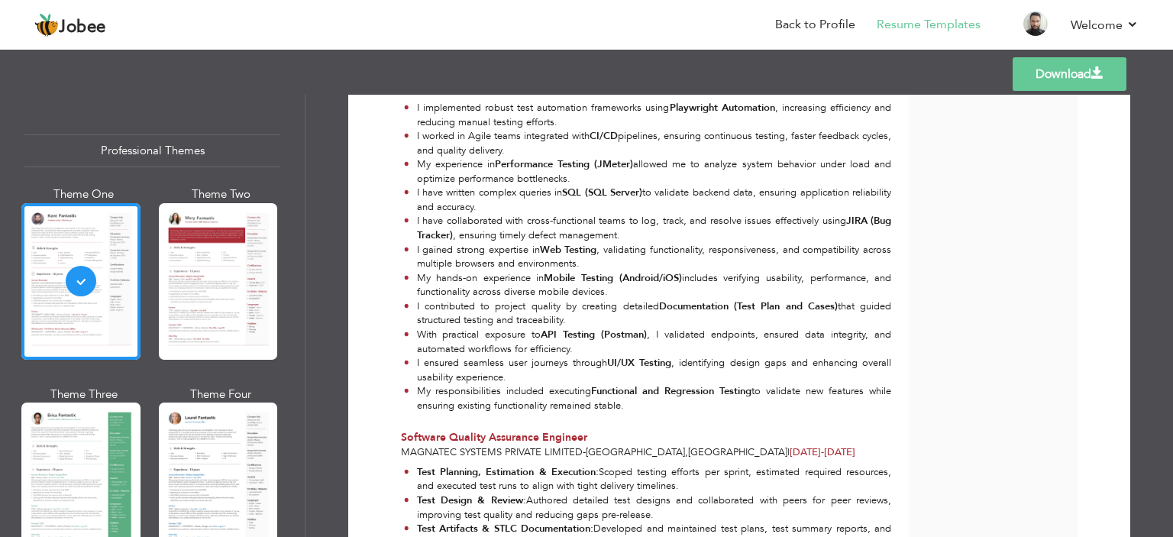
scroll to position [229, 0]
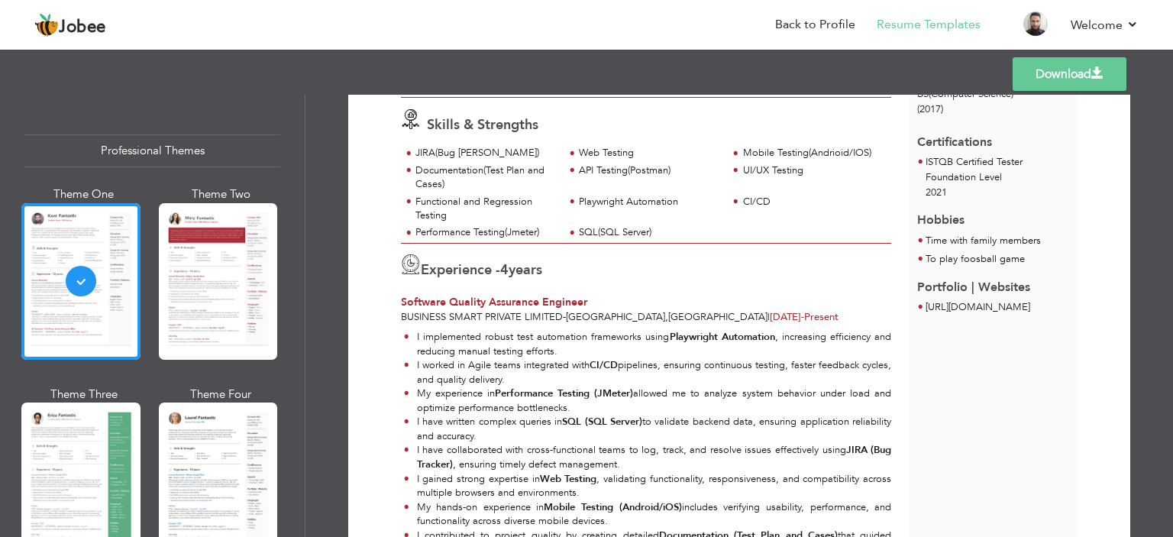
click at [1101, 72] on span at bounding box center [1097, 73] width 12 height 12
